Goal: Task Accomplishment & Management: Complete application form

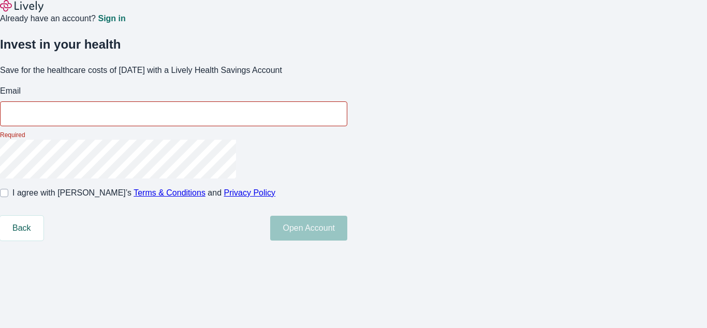
click at [347, 140] on p "Required" at bounding box center [173, 134] width 347 height 9
click at [347, 124] on input "Email" at bounding box center [173, 113] width 347 height 21
click at [353, 16] on div "Already have an account? Sign in" at bounding box center [353, 12] width 707 height 25
click at [353, 14] on div "Already have an account? Sign in" at bounding box center [353, 12] width 707 height 25
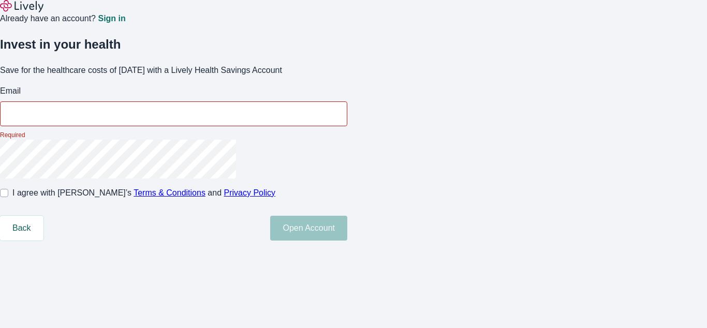
click at [38, 12] on img at bounding box center [21, 6] width 43 height 12
click at [347, 140] on p "Required" at bounding box center [173, 134] width 347 height 9
click at [347, 124] on input "Email" at bounding box center [173, 113] width 347 height 21
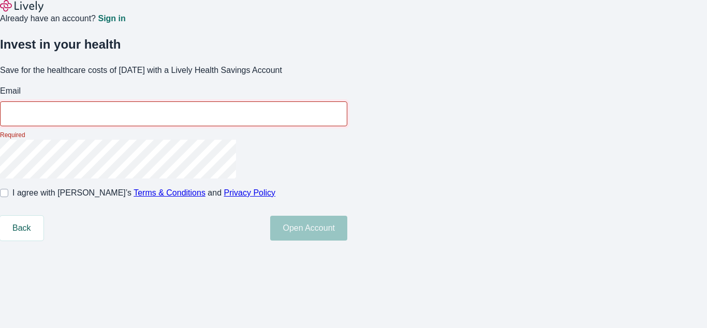
click at [353, 16] on div "Already have an account? Sign in" at bounding box center [353, 12] width 707 height 25
click at [353, 14] on div "Already have an account? Sign in" at bounding box center [353, 12] width 707 height 25
click at [38, 12] on img at bounding box center [21, 6] width 43 height 12
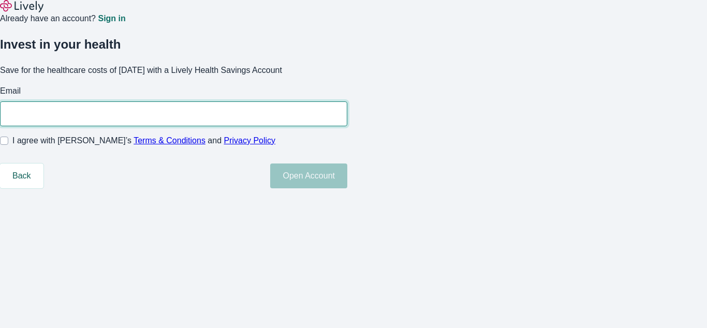
click at [347, 164] on form "Email ​ I agree with Lively’s Terms & Conditions and Privacy Policy Back Open A…" at bounding box center [173, 136] width 347 height 103
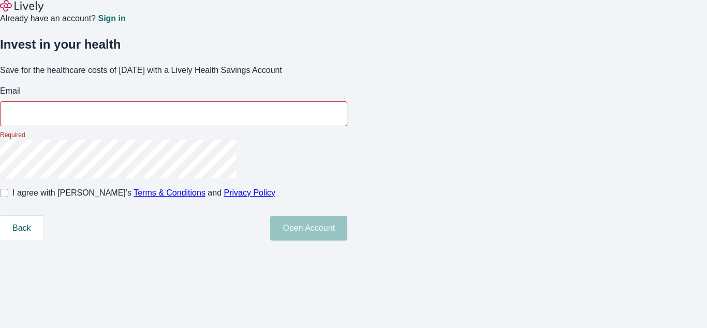
click at [347, 140] on p "Required" at bounding box center [173, 134] width 347 height 9
click at [347, 124] on input "Email" at bounding box center [173, 113] width 347 height 21
